Goal: Information Seeking & Learning: Learn about a topic

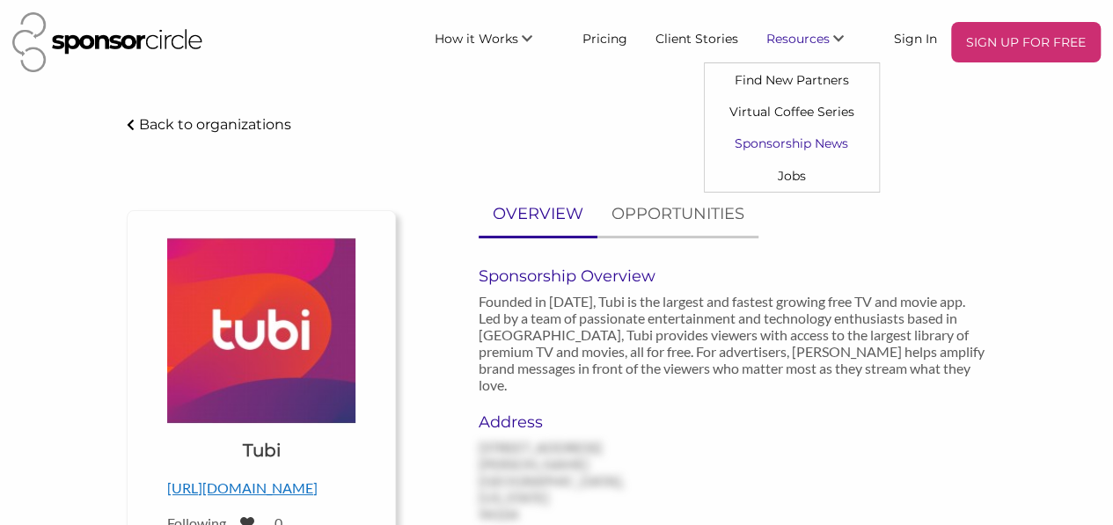
click at [827, 147] on link "Sponsorship News" at bounding box center [792, 144] width 174 height 32
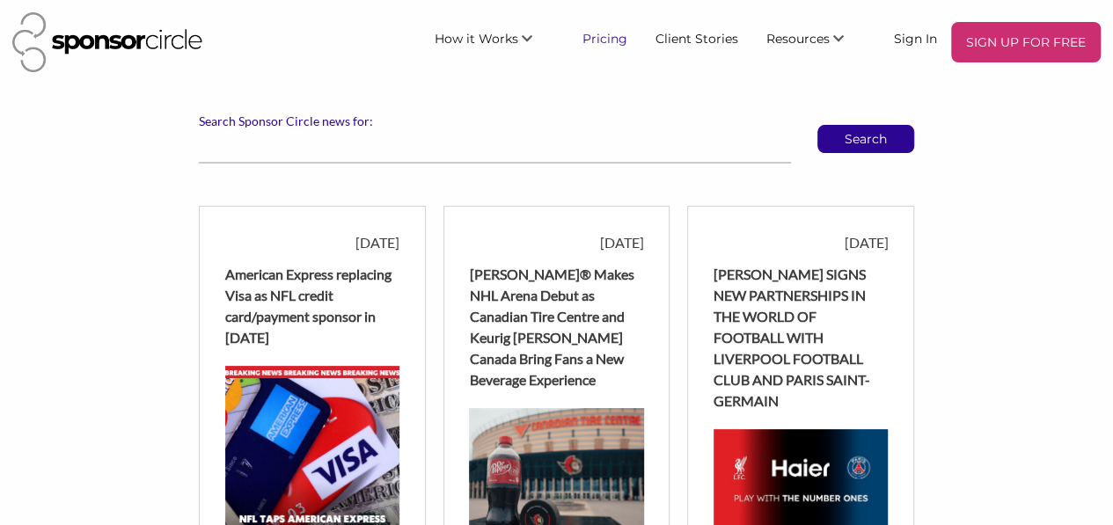
click at [625, 43] on link "Pricing" at bounding box center [604, 38] width 73 height 32
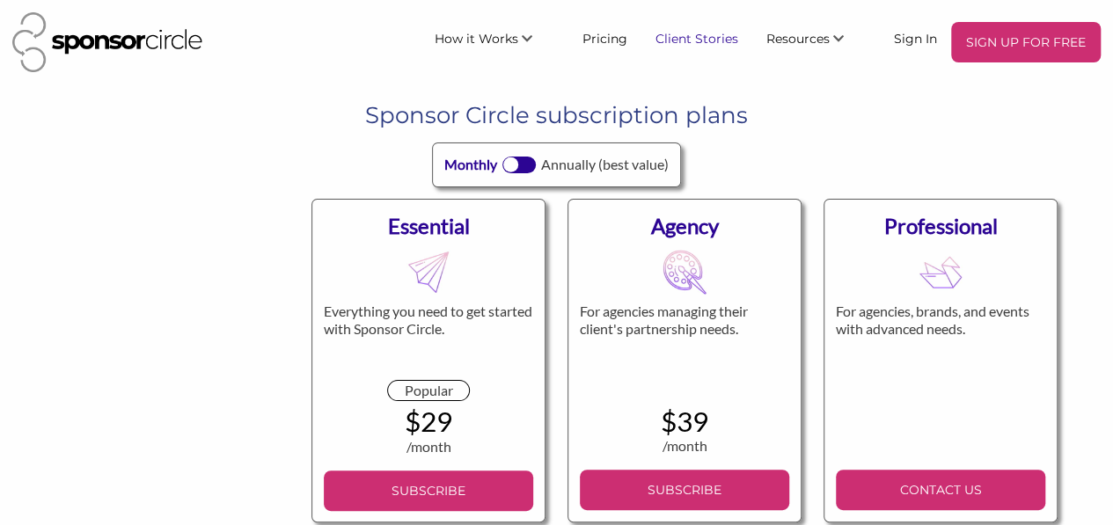
click at [729, 36] on link "Client Stories" at bounding box center [696, 38] width 111 height 32
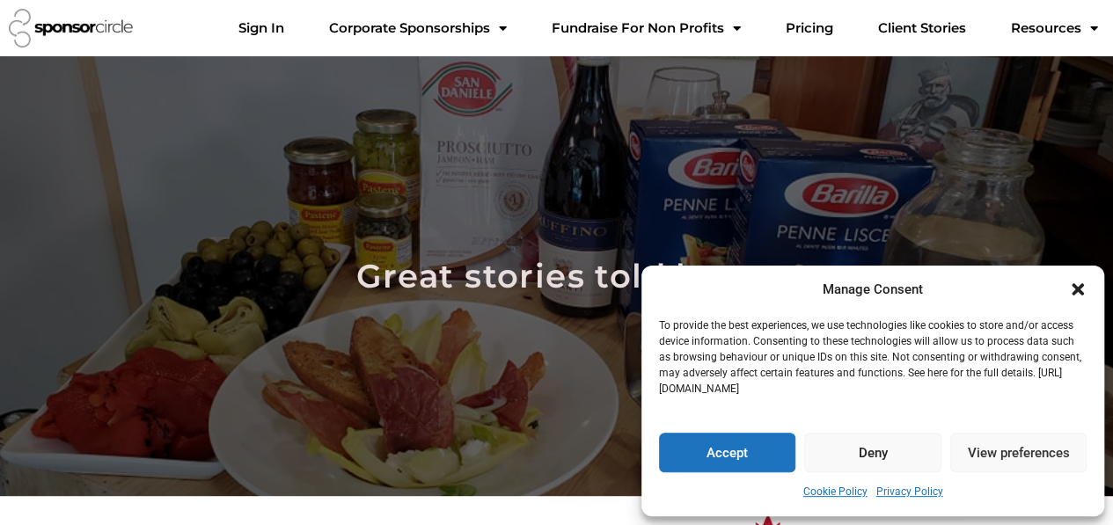
click at [854, 458] on button "Deny" at bounding box center [872, 453] width 136 height 40
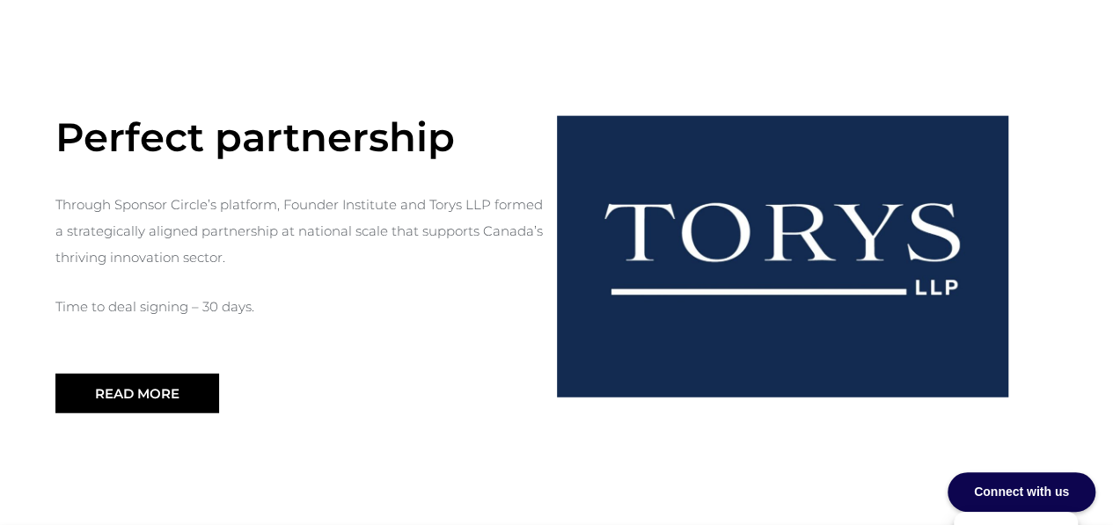
scroll to position [2172, 0]
